Goal: Navigation & Orientation: Find specific page/section

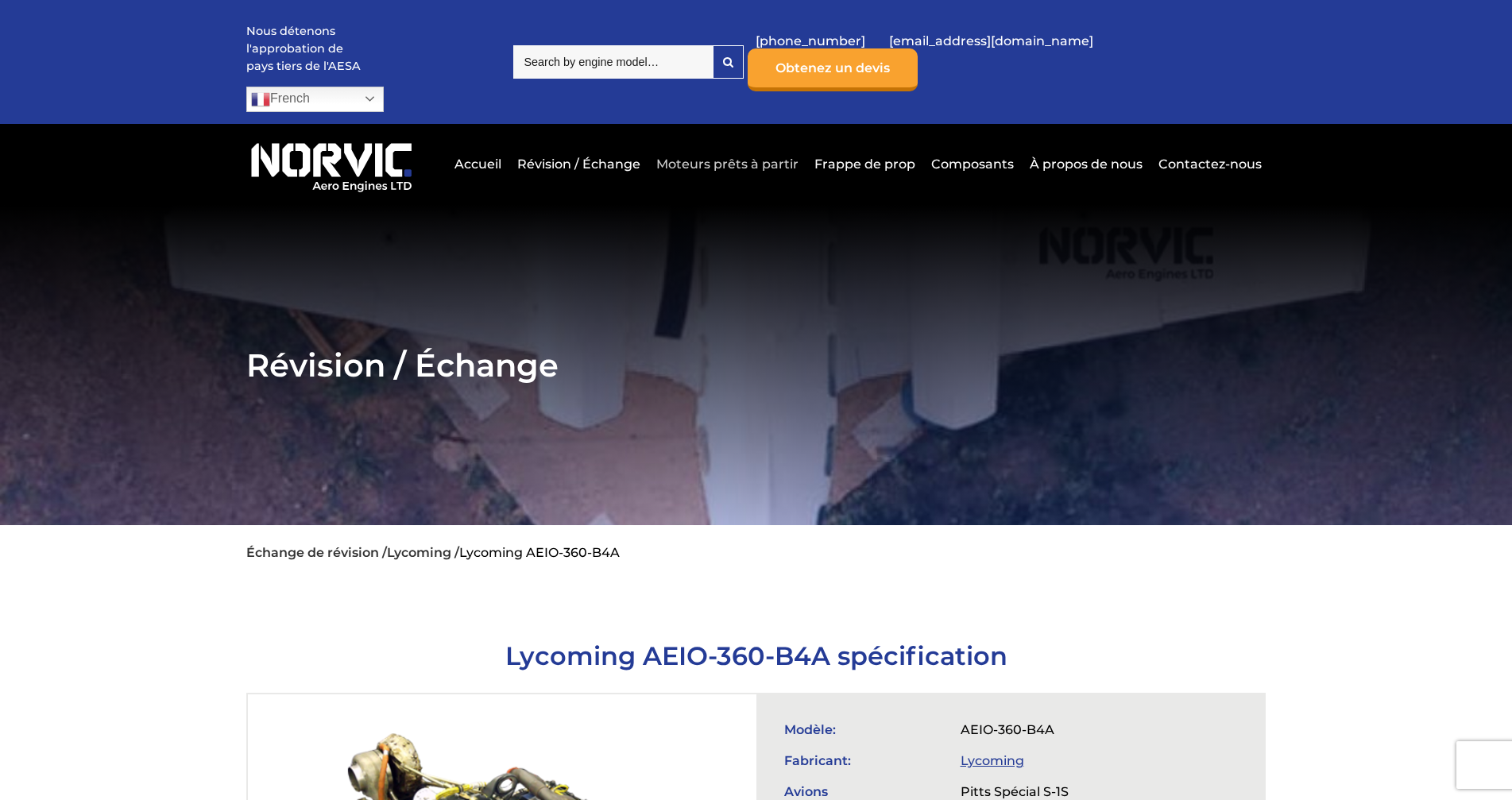
click at [731, 145] on link "Moteurs prêts à partir" at bounding box center [727, 164] width 150 height 38
